Goal: Information Seeking & Learning: Learn about a topic

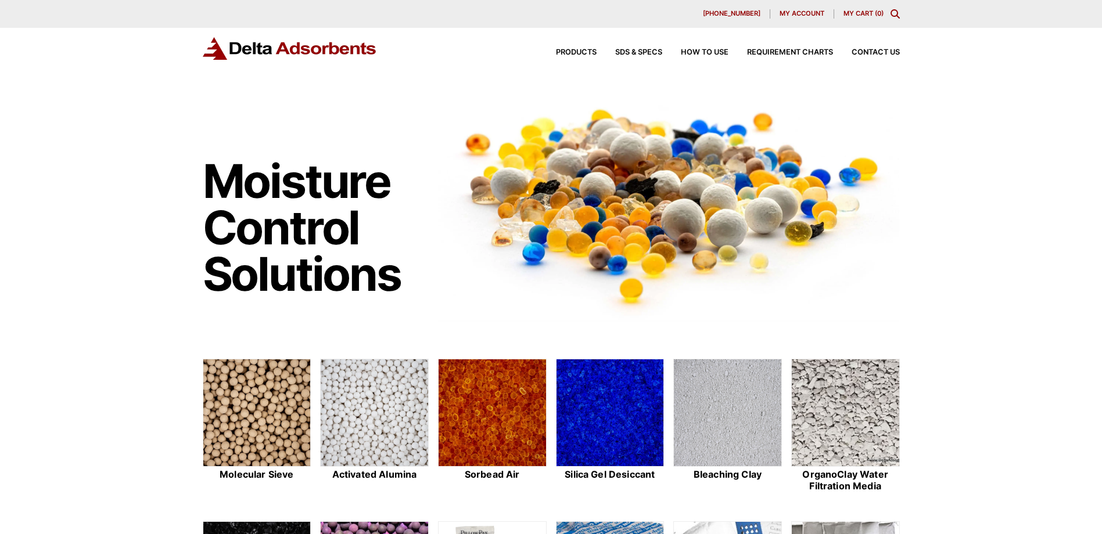
click at [872, 48] on div "Products SDS & SPECS How to Use Requirement Charts Contact Us" at bounding box center [719, 52] width 372 height 17
click at [872, 51] on span "Contact Us" at bounding box center [875, 53] width 48 height 8
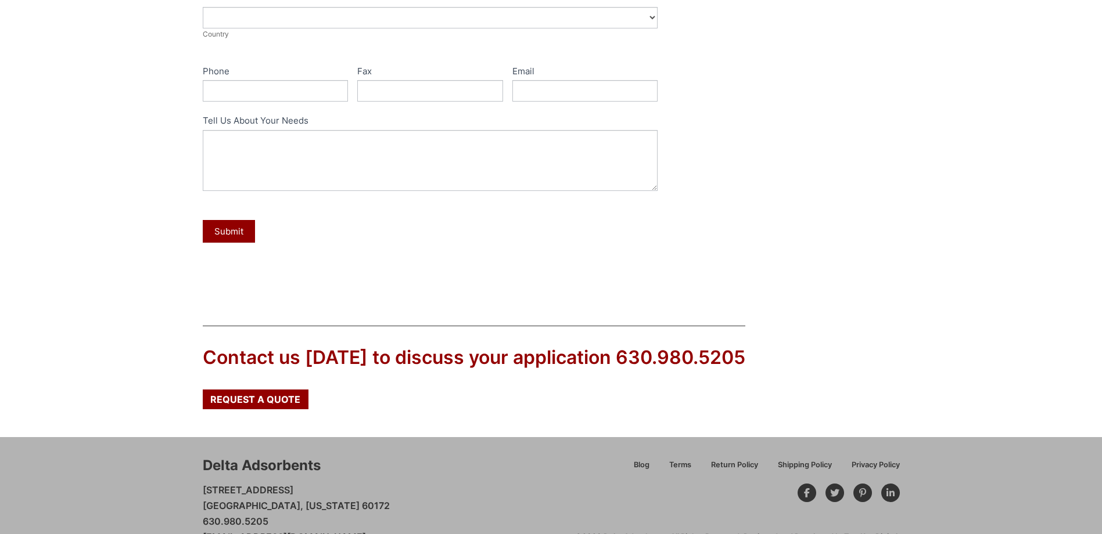
scroll to position [462, 0]
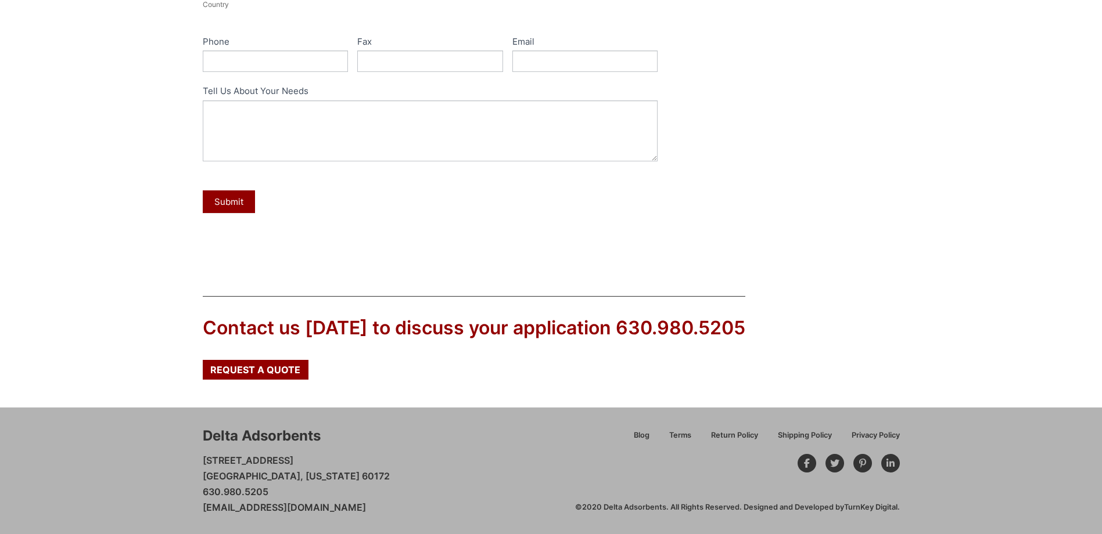
click at [202, 509] on div "Delta Adsorbents 28 Congress Circle W. Roselle, Illinois 60172 630.980.5205 cus…" at bounding box center [551, 471] width 1102 height 127
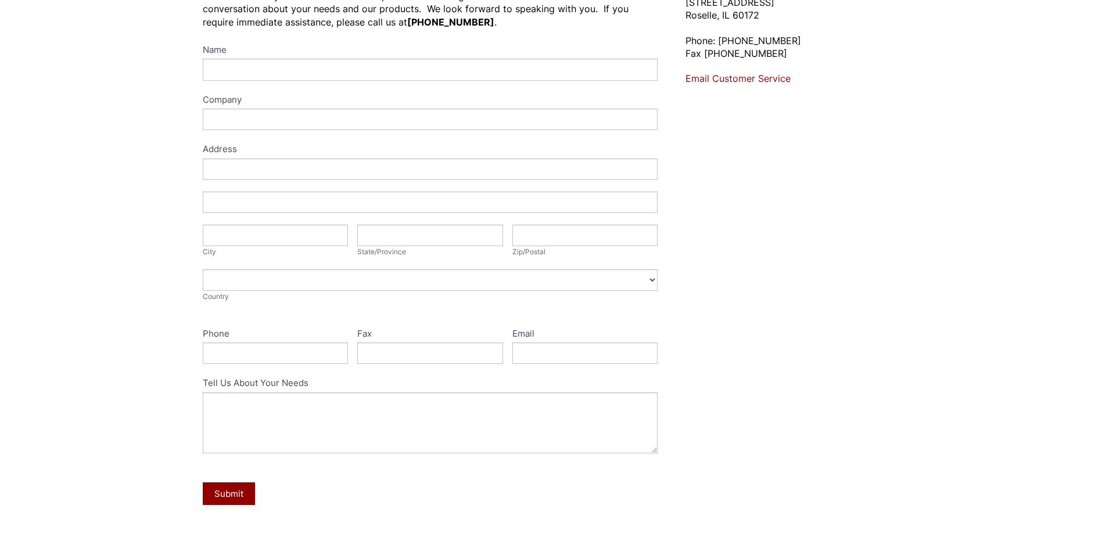
scroll to position [0, 0]
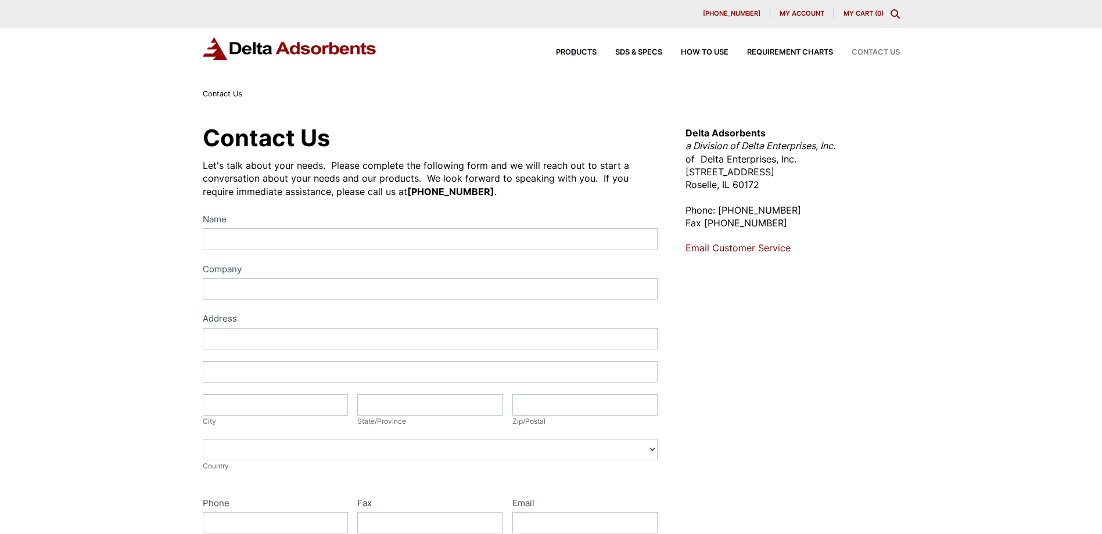
click at [570, 47] on div "Products SDS & SPECS How to Use Requirement Charts Contact Us" at bounding box center [719, 52] width 372 height 17
drag, startPoint x: 570, startPoint y: 47, endPoint x: 565, endPoint y: 53, distance: 8.6
click at [565, 53] on span "Products" at bounding box center [576, 53] width 41 height 8
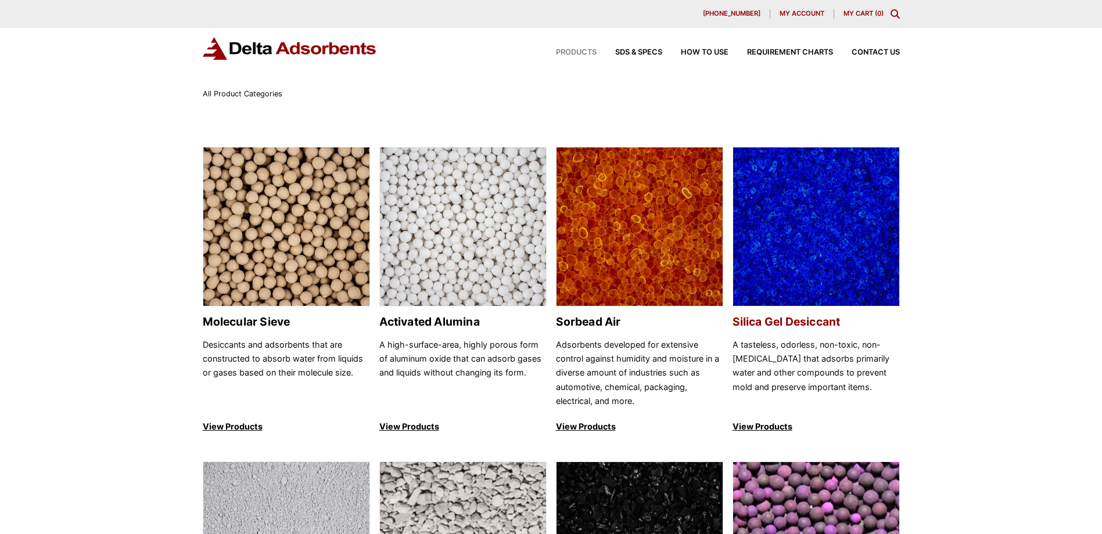
click at [807, 320] on h2 "Silica Gel Desiccant" at bounding box center [815, 321] width 167 height 13
